Goal: Task Accomplishment & Management: Manage account settings

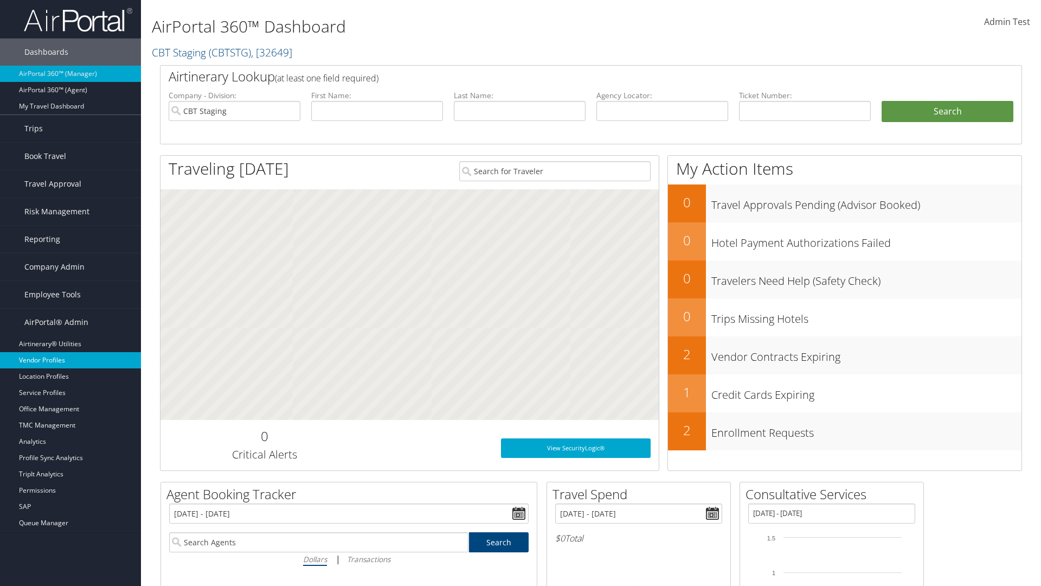
click at [70, 360] on link "Vendor Profiles" at bounding box center [70, 360] width 141 height 16
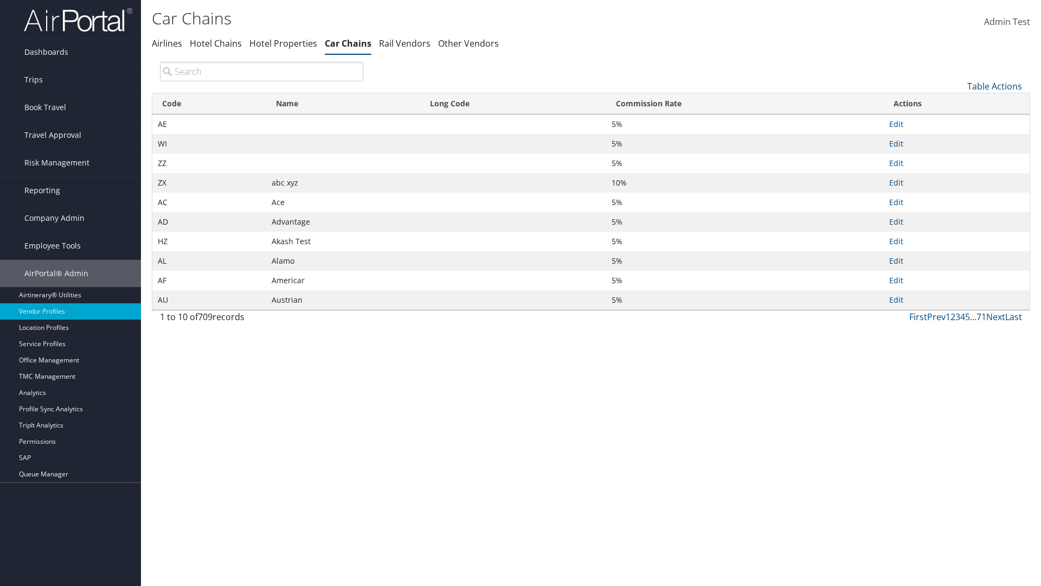
click at [343, 104] on th "Name" at bounding box center [343, 103] width 154 height 21
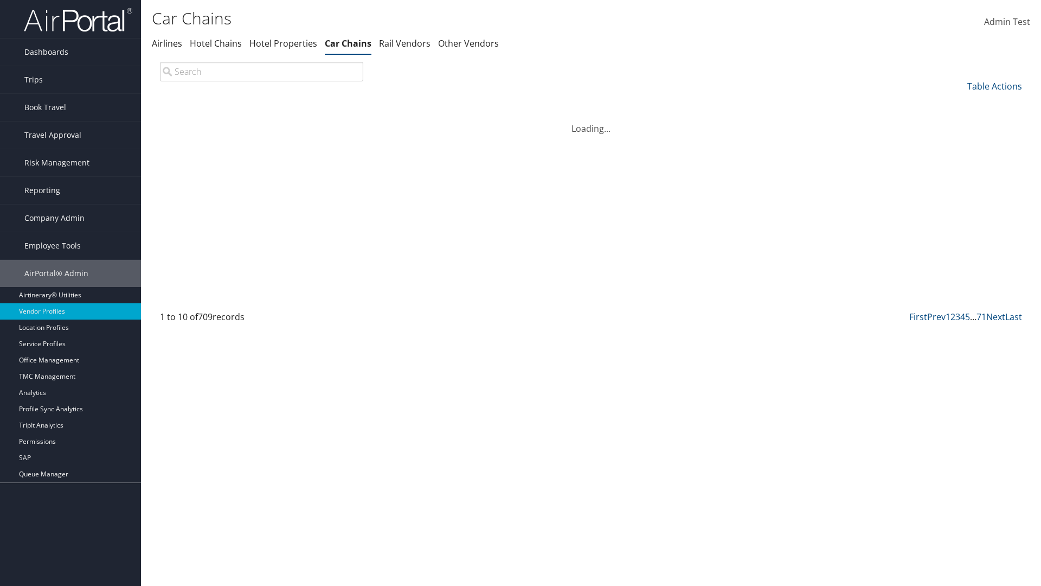
click at [343, 104] on th "Name" at bounding box center [343, 103] width 154 height 21
click at [513, 104] on th "Long Code" at bounding box center [513, 103] width 186 height 21
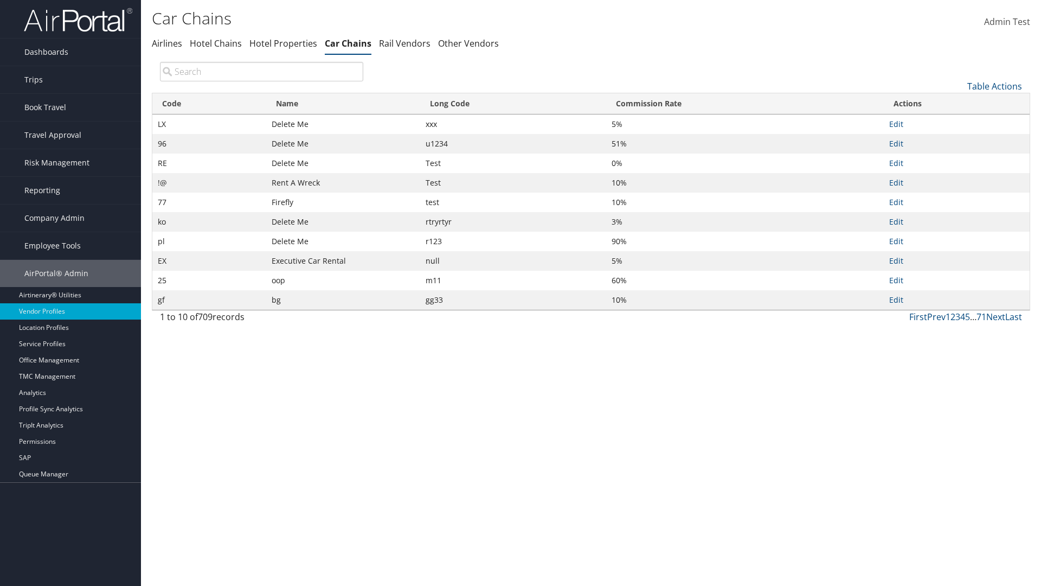
click at [744, 104] on th "Commission Rate" at bounding box center [745, 103] width 278 height 21
click at [994, 86] on link "Table Actions" at bounding box center [994, 86] width 55 height 12
